Goal: Find specific page/section: Find specific page/section

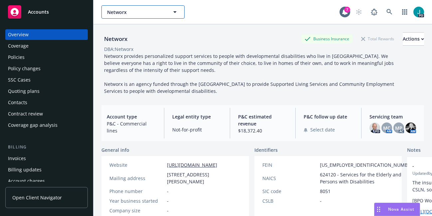
click at [118, 14] on span "Networx" at bounding box center [136, 12] width 58 height 7
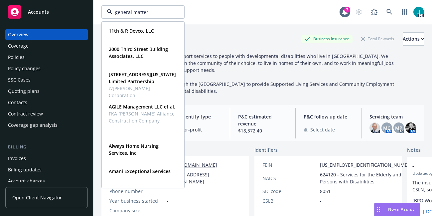
type input "general matter"
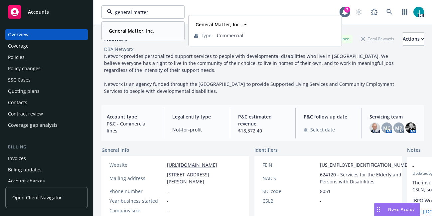
click at [120, 33] on strong "General Matter, Inc." at bounding box center [131, 31] width 45 height 6
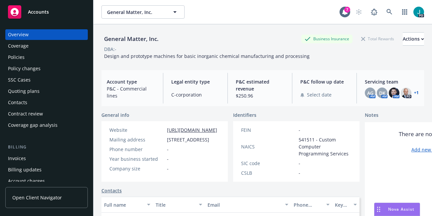
click at [25, 60] on div "Policies" at bounding box center [46, 57] width 77 height 11
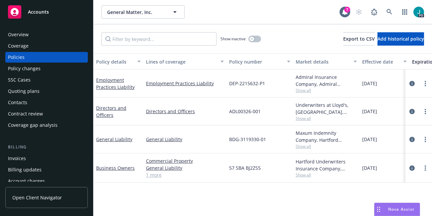
click at [35, 160] on div "Invoices" at bounding box center [46, 158] width 77 height 11
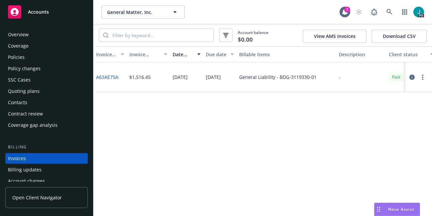
click at [32, 37] on div "Overview" at bounding box center [46, 34] width 77 height 11
